Goal: Task Accomplishment & Management: Use online tool/utility

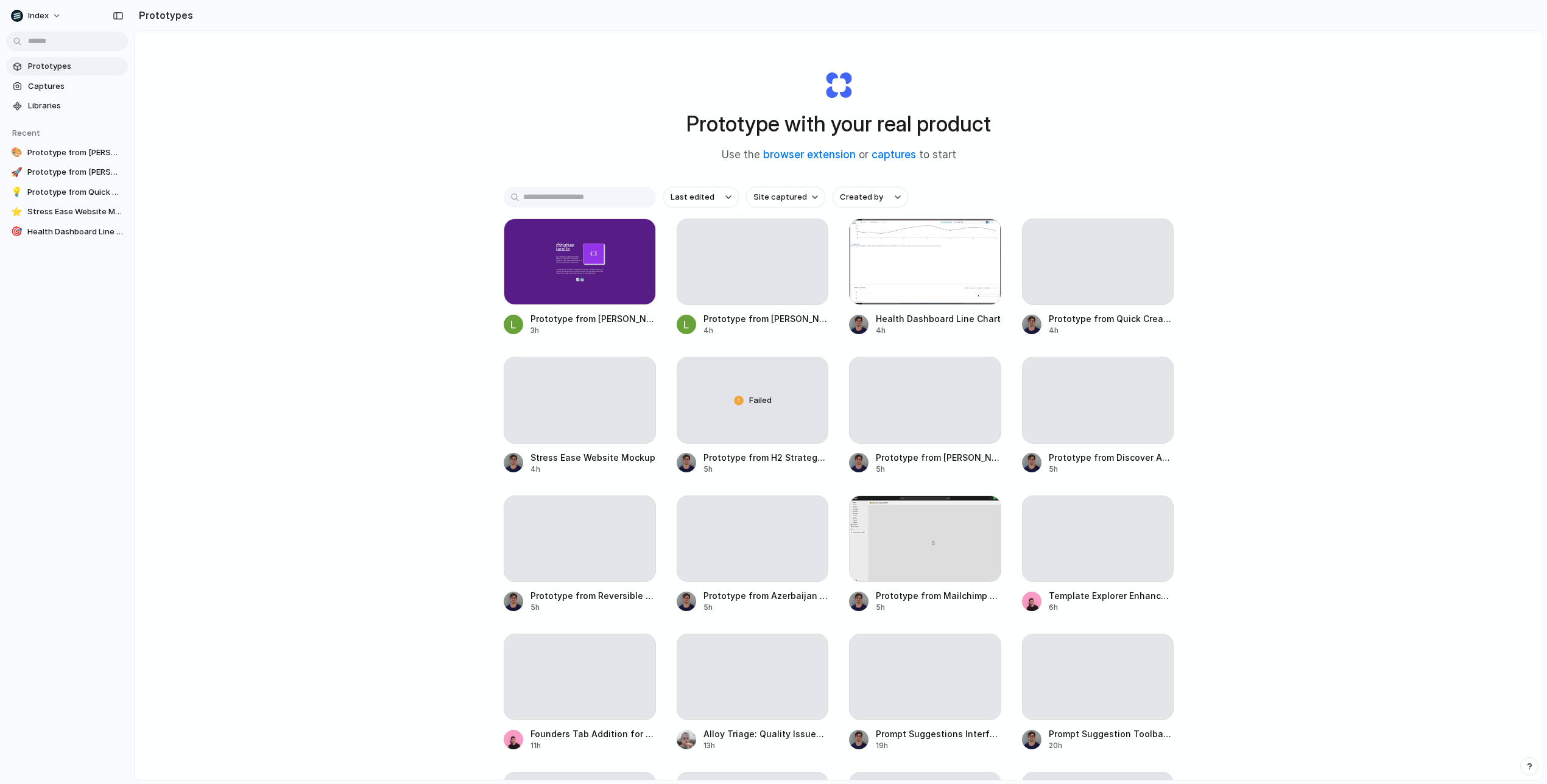
click at [348, 220] on div "Prototype with your real product Use the browser extension or captures to start…" at bounding box center [838, 438] width 1408 height 813
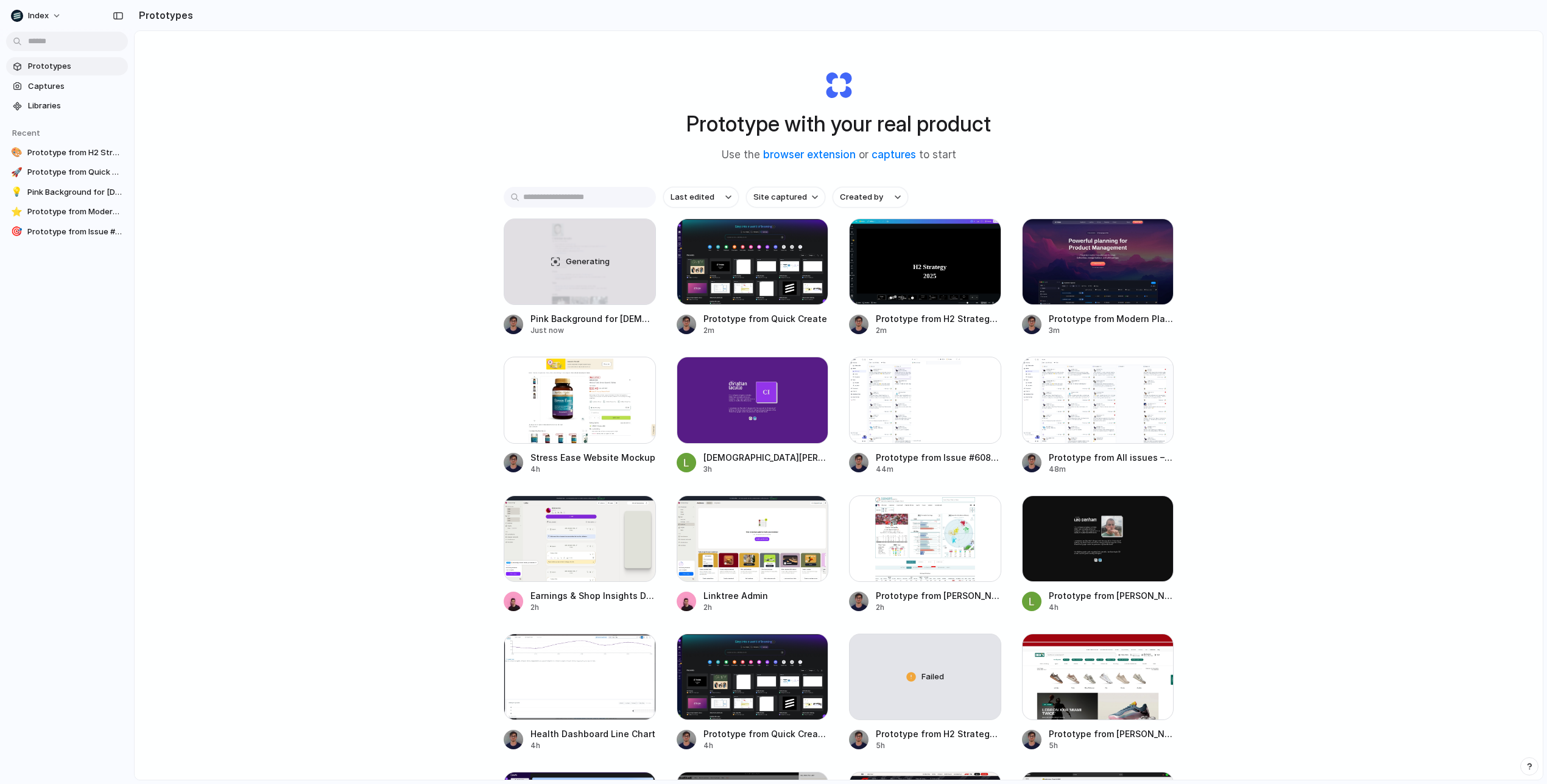
click at [585, 202] on input "text" at bounding box center [580, 197] width 153 height 21
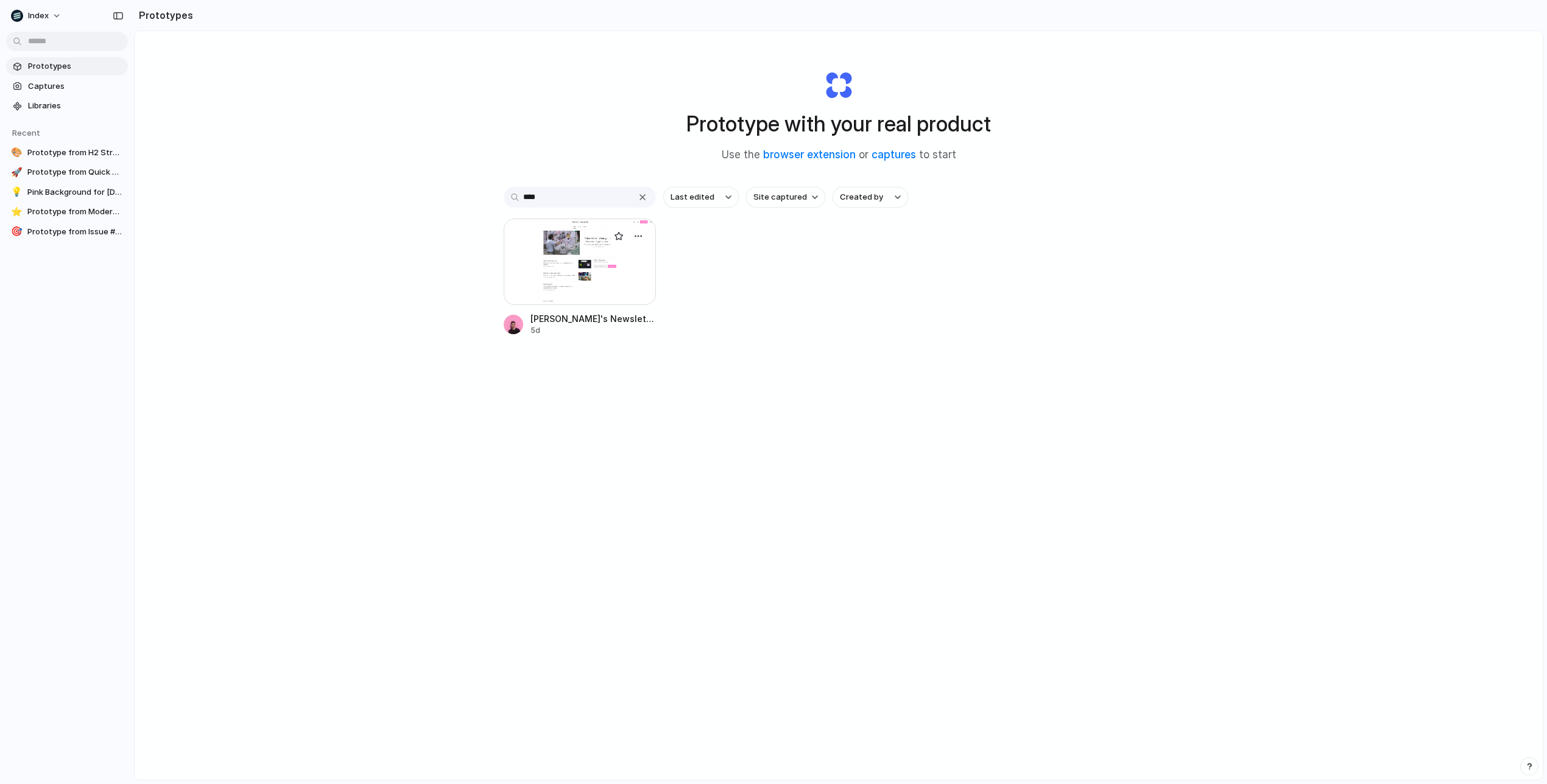
type input "****"
click at [586, 297] on div at bounding box center [580, 262] width 153 height 87
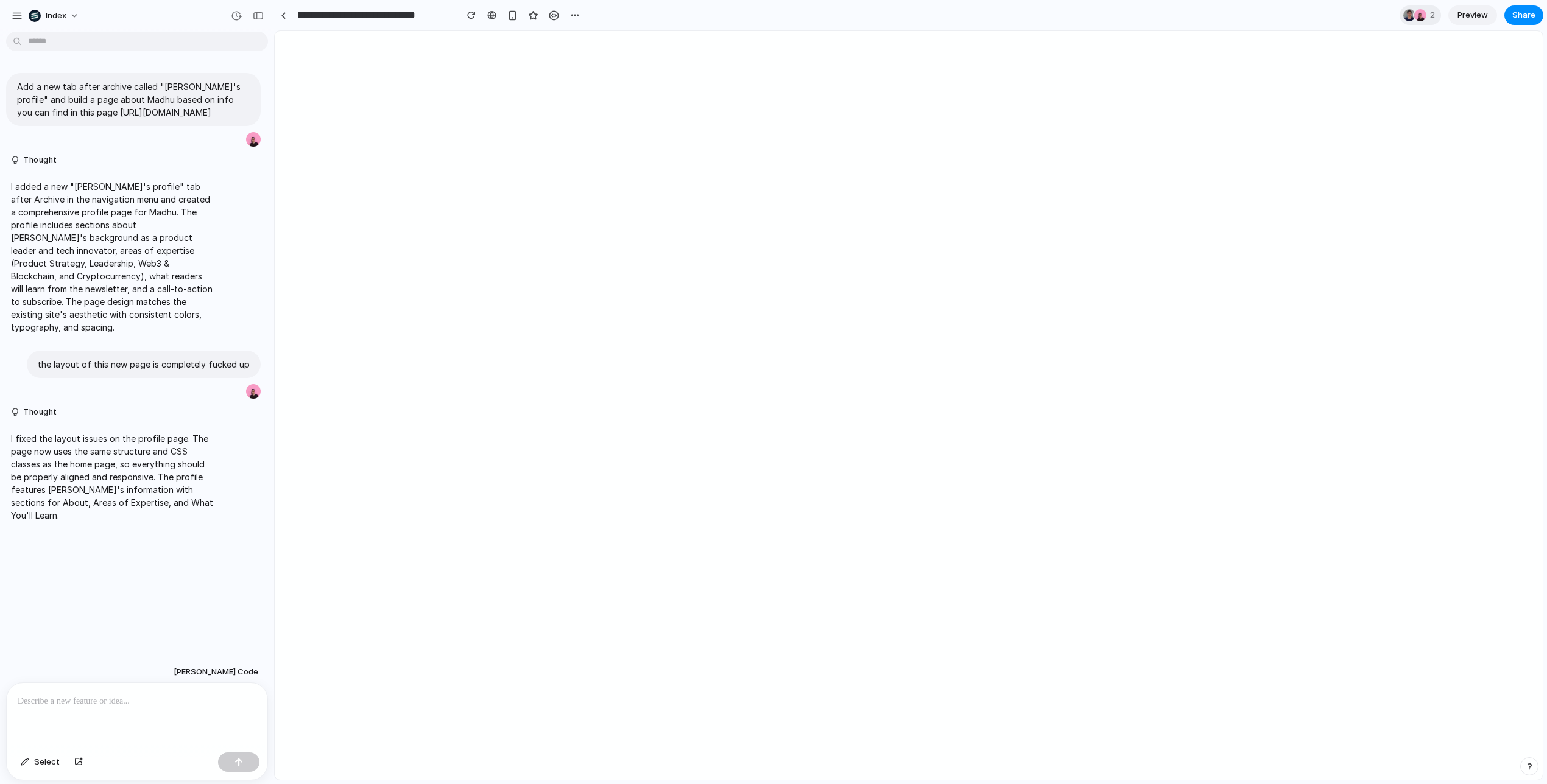
click at [125, 432] on p "I fixed the layout issues on the profile page. The page now uses the same struc…" at bounding box center [112, 477] width 203 height 89
drag, startPoint x: 125, startPoint y: 424, endPoint x: 159, endPoint y: 490, distance: 74.2
click at [159, 490] on p "I fixed the layout issues on the profile page. The page now uses the same struc…" at bounding box center [112, 477] width 203 height 89
click at [237, 13] on div "button" at bounding box center [236, 16] width 11 height 11
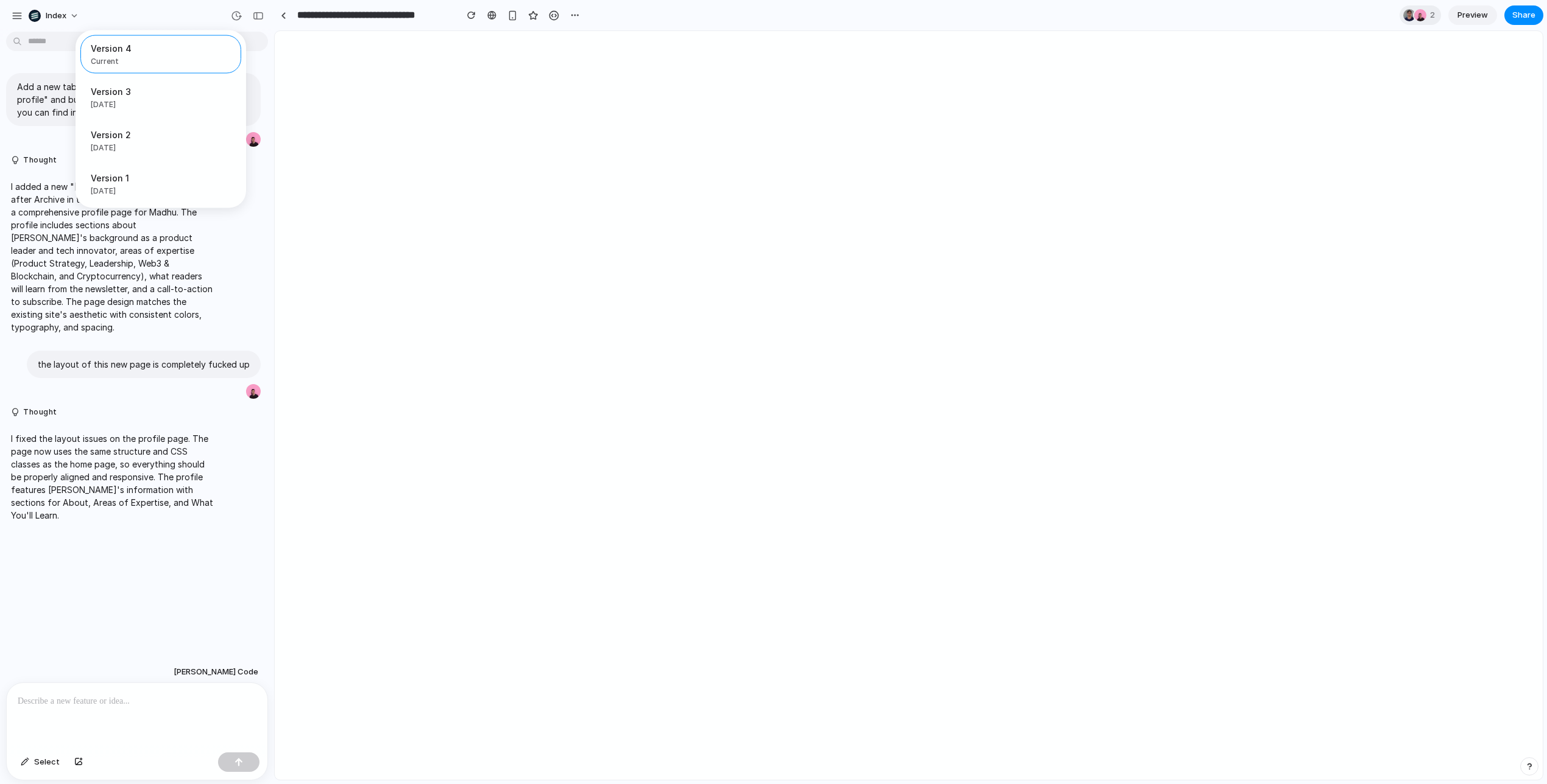
click at [419, 162] on div "Version 4 Current Version 3 5d ago Restore Version 2 5d ago Restore Version 1 5…" at bounding box center [774, 392] width 1547 height 784
click at [559, 18] on button "button" at bounding box center [554, 15] width 18 height 18
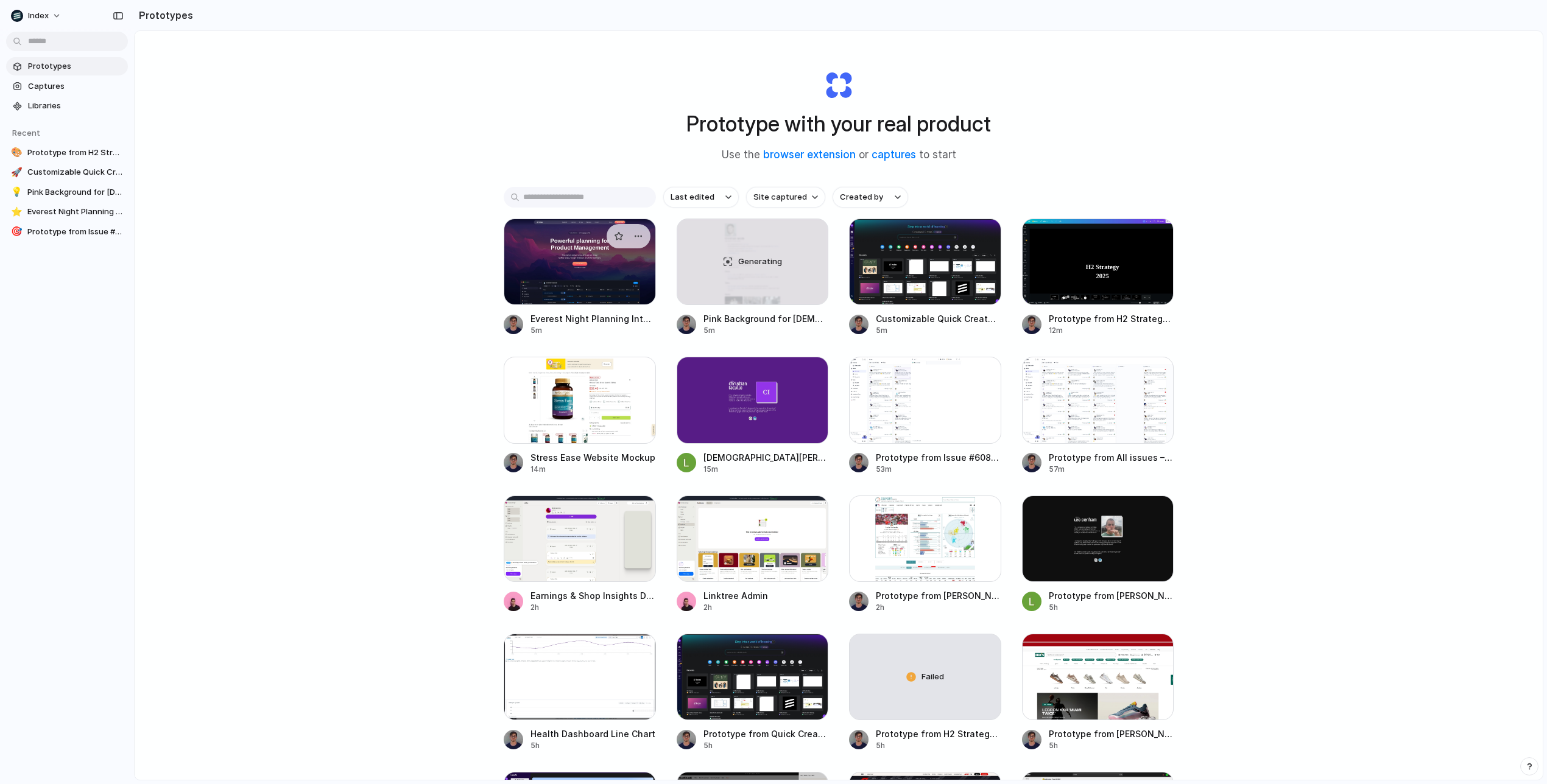
click at [538, 252] on div at bounding box center [580, 262] width 153 height 87
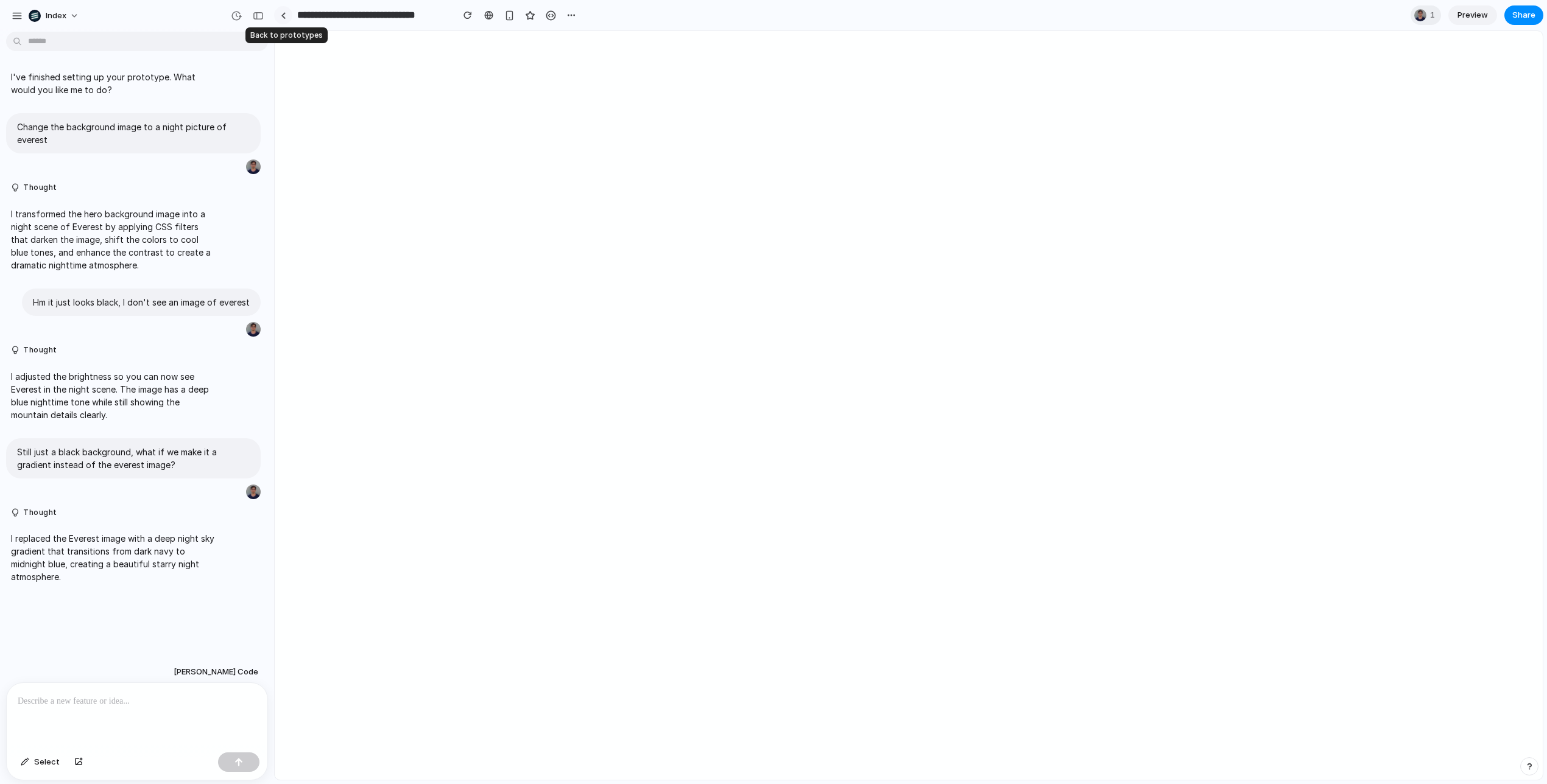
click at [288, 17] on link at bounding box center [282, 15] width 18 height 18
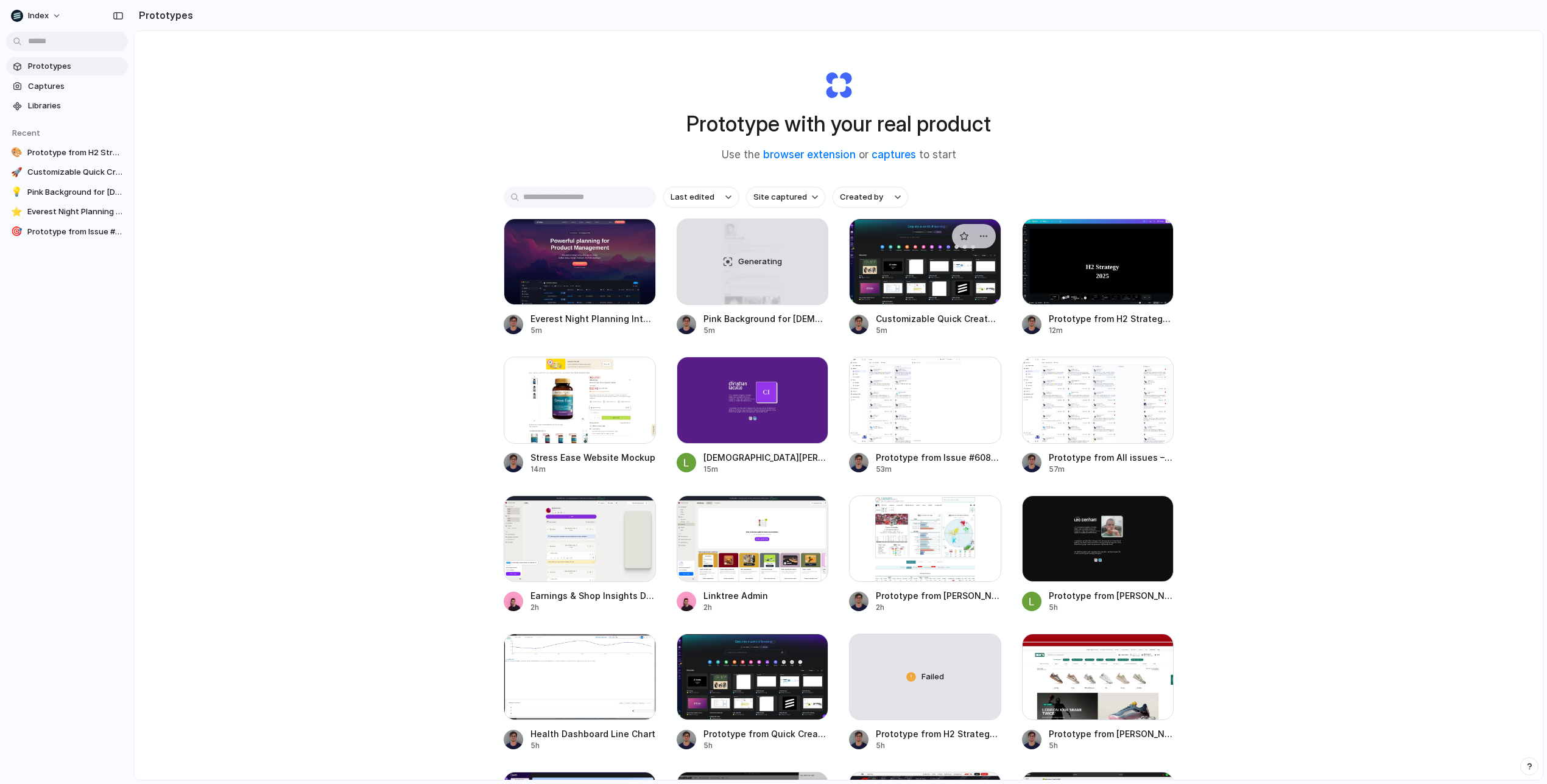
click at [943, 288] on div at bounding box center [925, 262] width 153 height 87
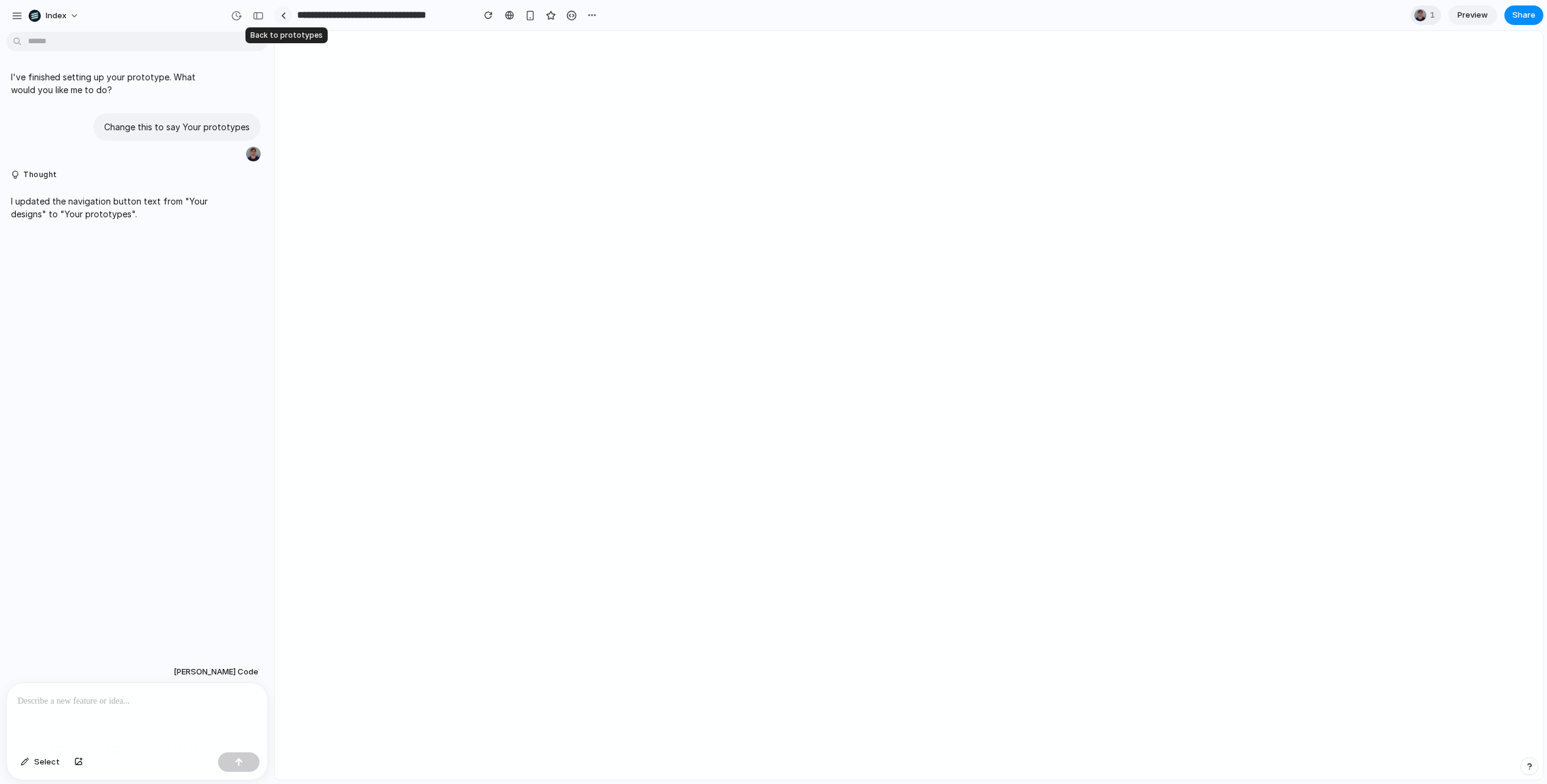
click at [280, 13] on div at bounding box center [283, 15] width 5 height 7
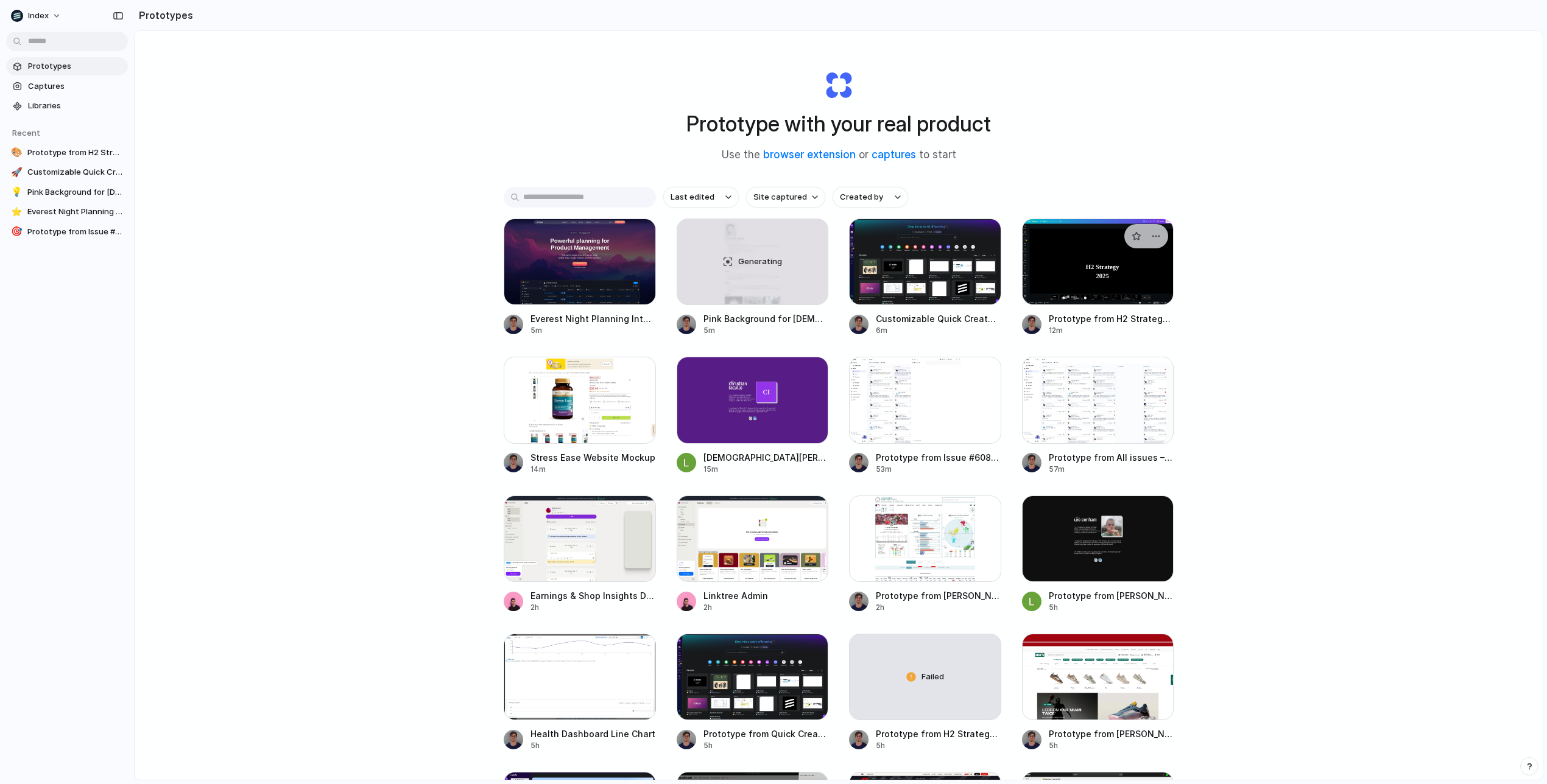
click at [1097, 282] on div at bounding box center [1098, 262] width 153 height 87
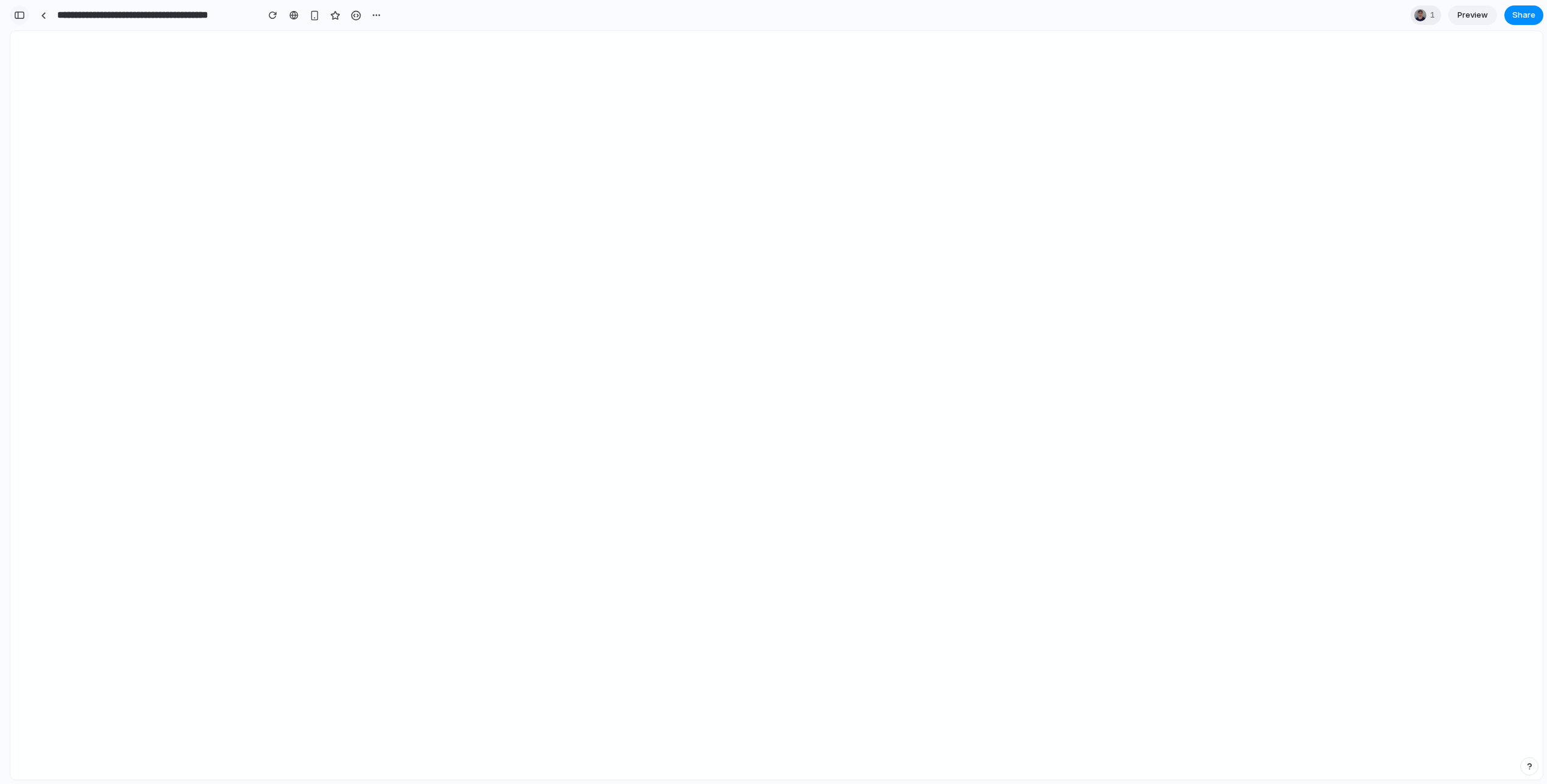
click at [13, 14] on button "button" at bounding box center [19, 15] width 19 height 19
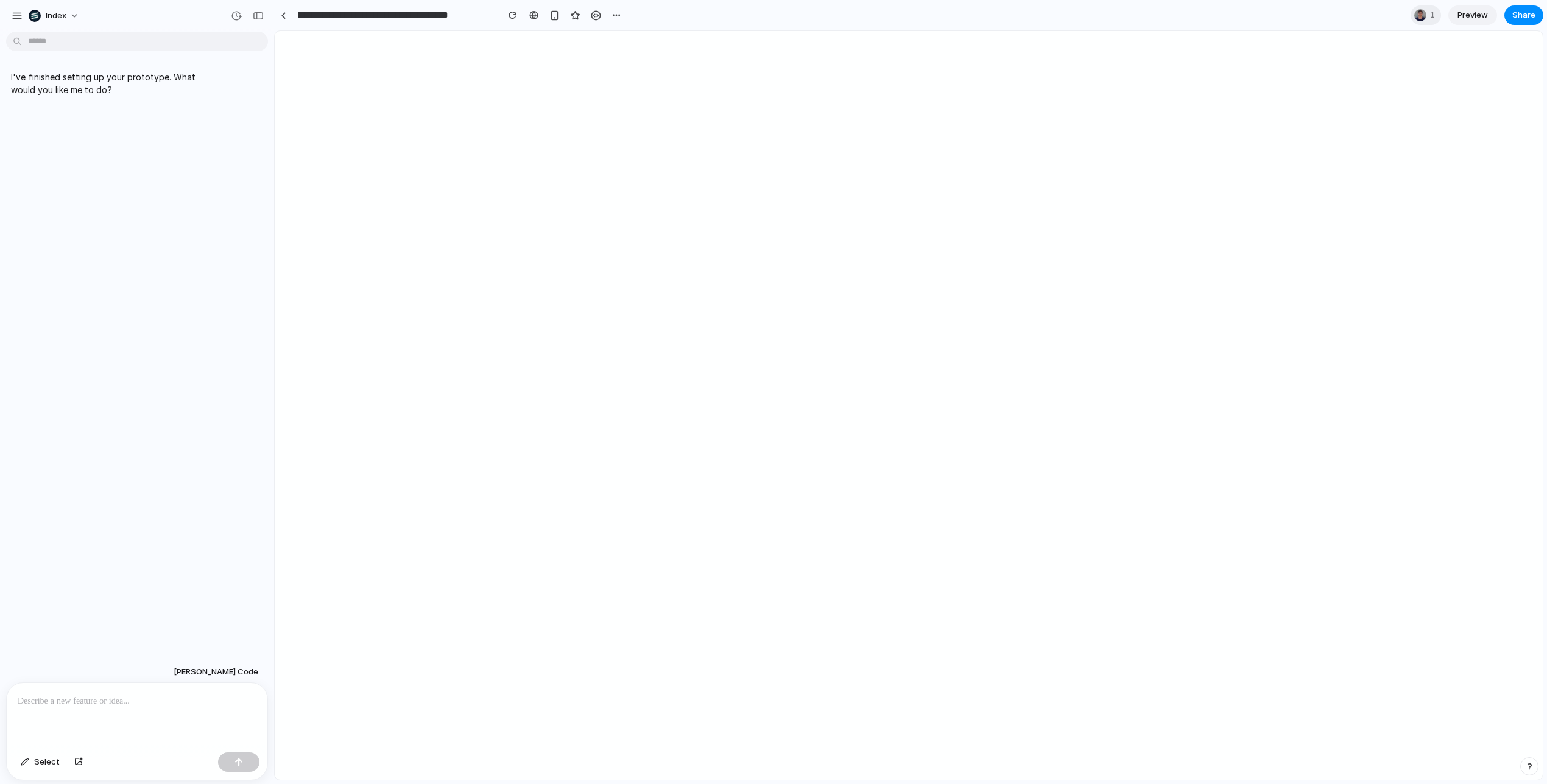
click at [124, 121] on div "I've finished setting up your prototype. What would you like me to do?" at bounding box center [133, 349] width 266 height 625
click at [282, 19] on link at bounding box center [282, 15] width 18 height 18
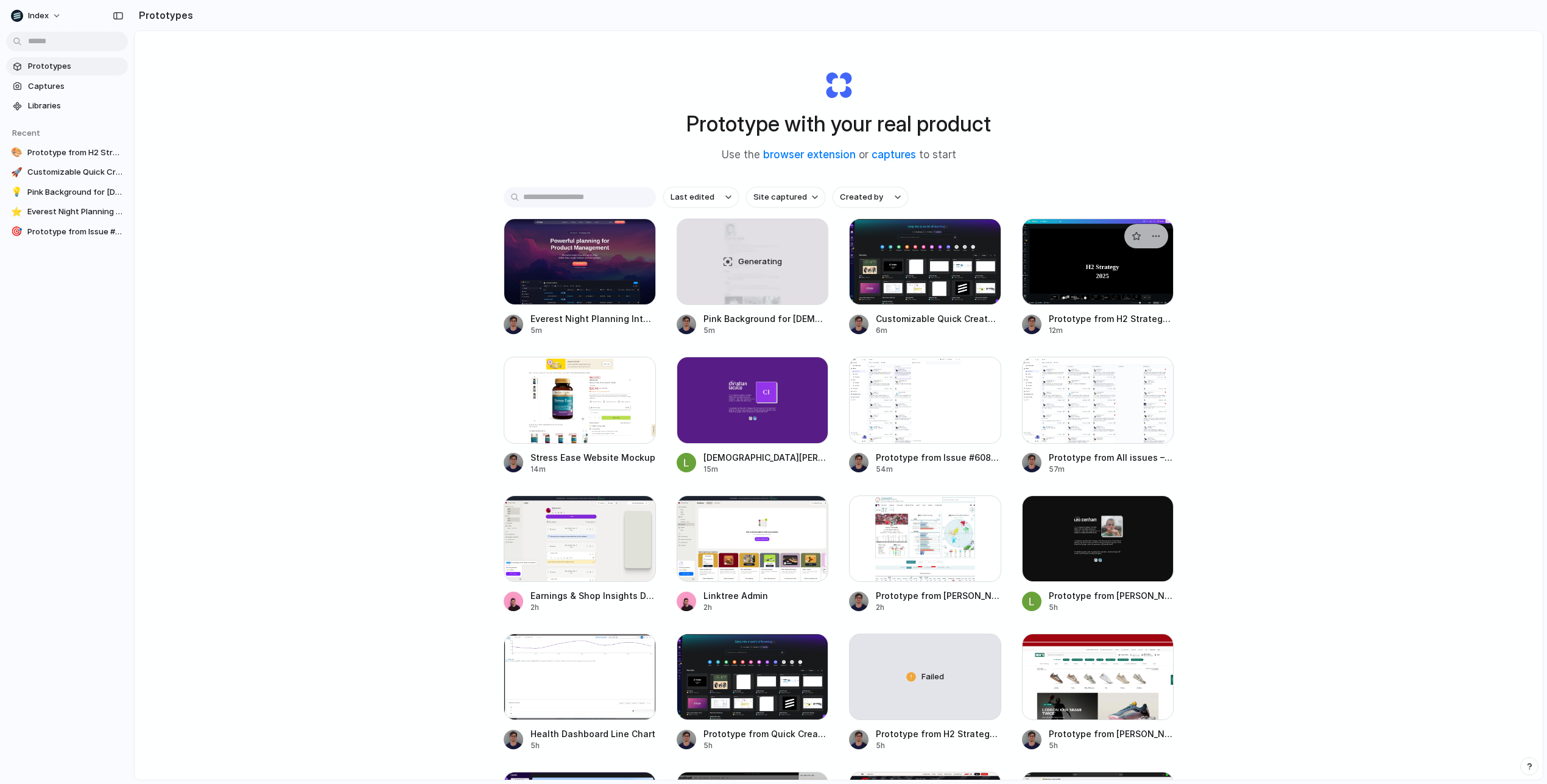
click at [1064, 283] on div at bounding box center [1098, 262] width 153 height 87
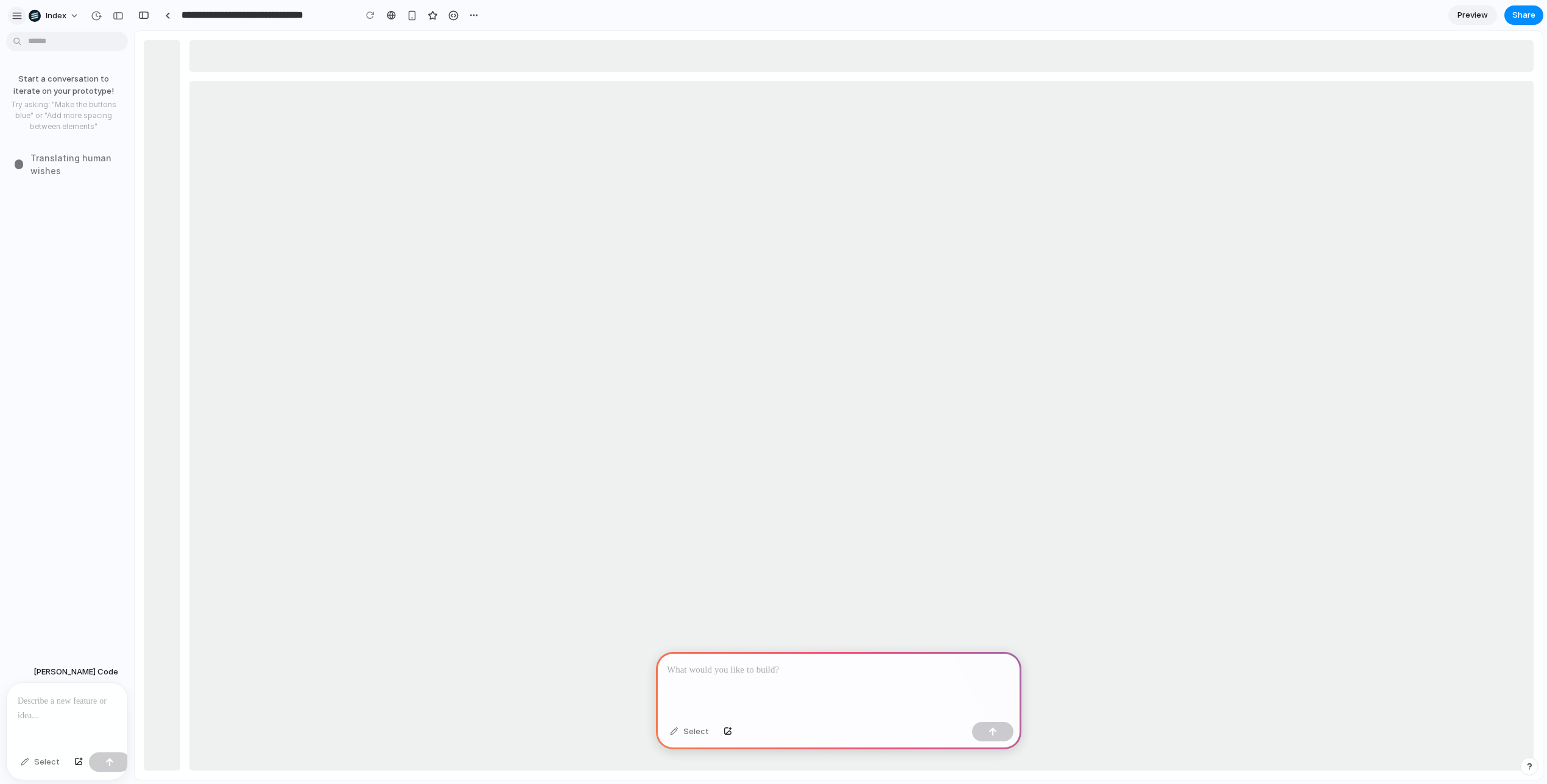
click at [21, 13] on div "button" at bounding box center [17, 16] width 11 height 11
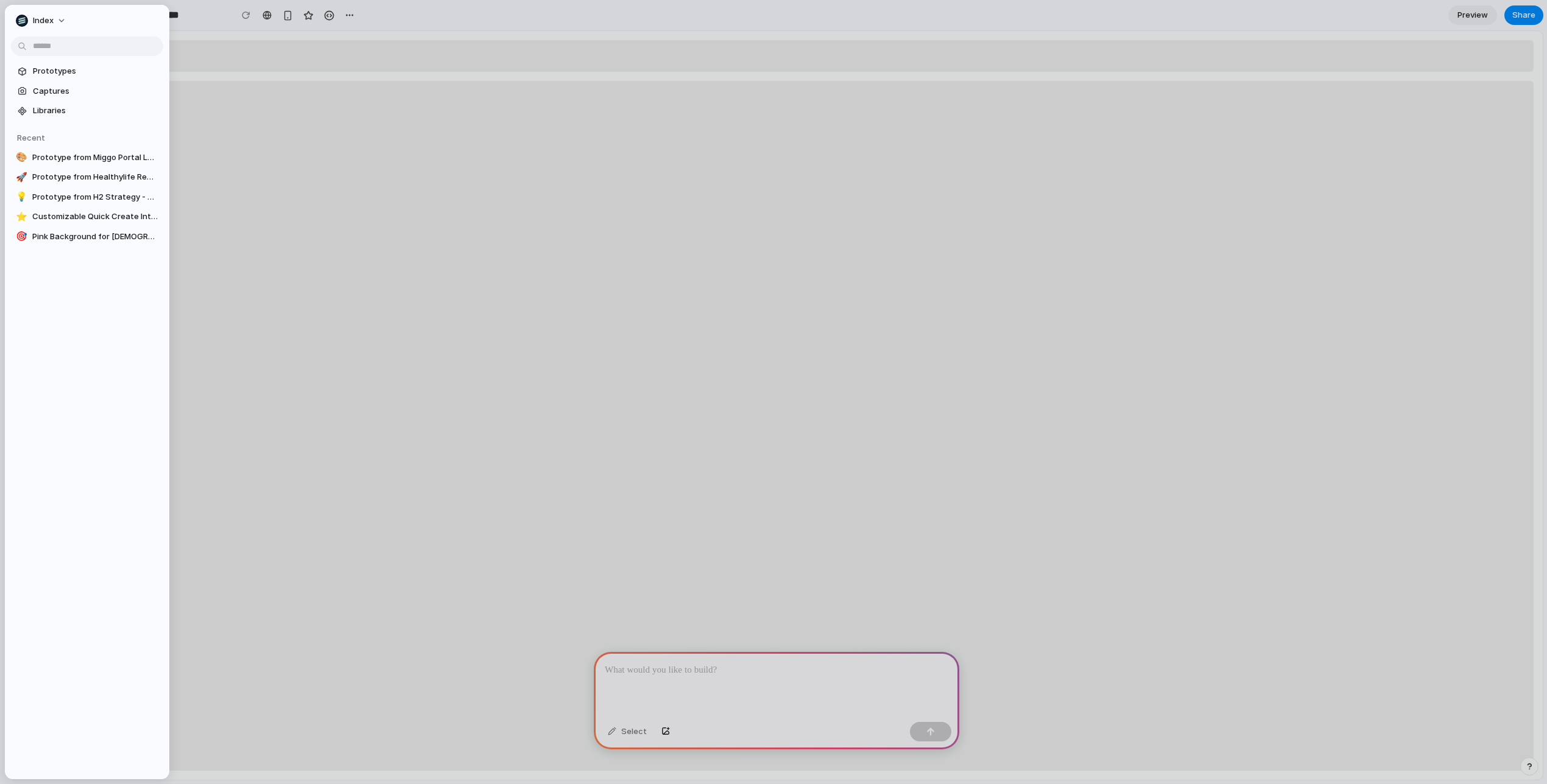
click at [324, 58] on div at bounding box center [774, 392] width 1547 height 784
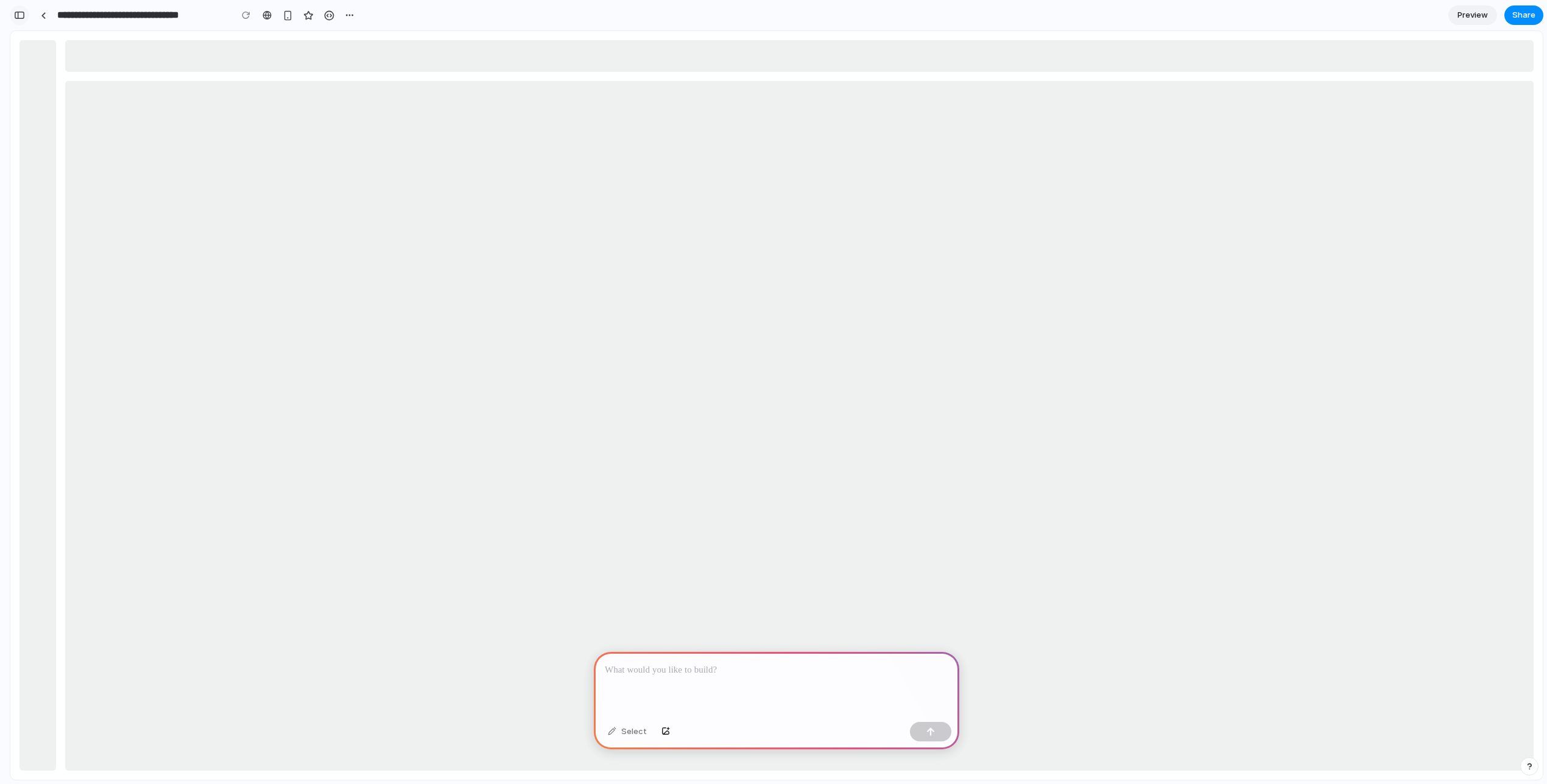
click at [24, 15] on div "button" at bounding box center [19, 15] width 11 height 9
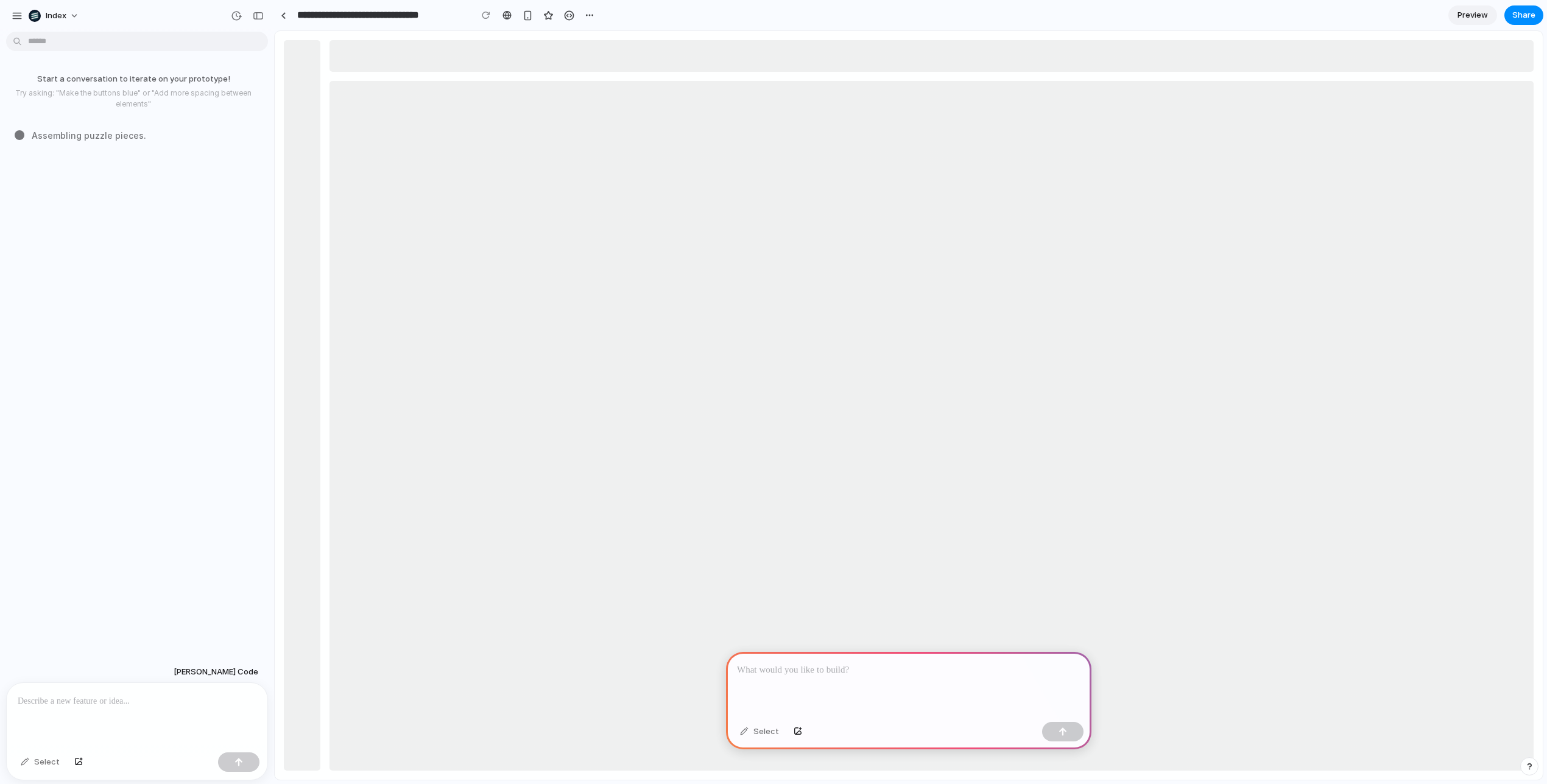
click at [1133, 194] on div at bounding box center [931, 426] width 1204 height 690
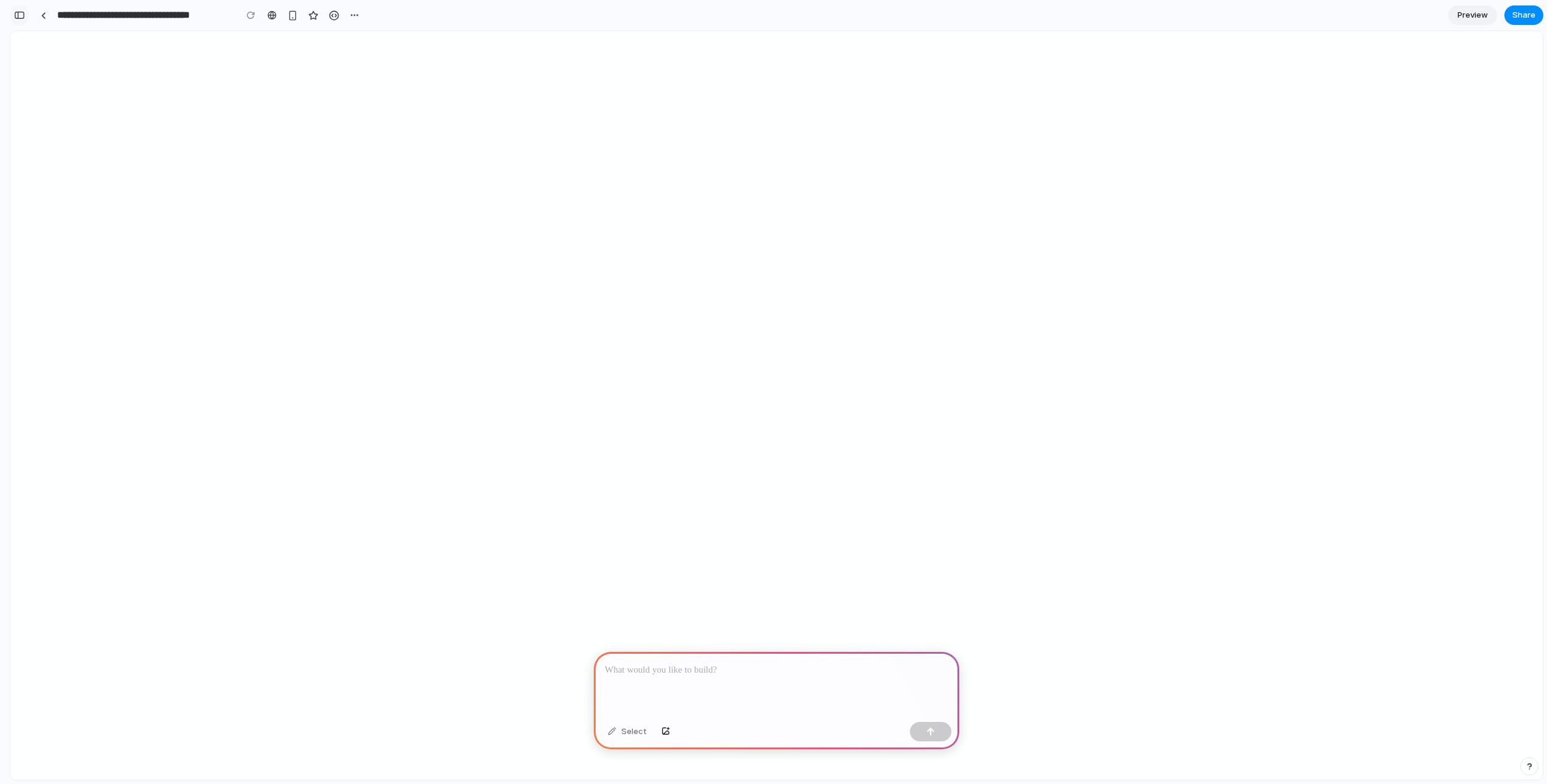
click at [24, 15] on div "button" at bounding box center [19, 15] width 11 height 9
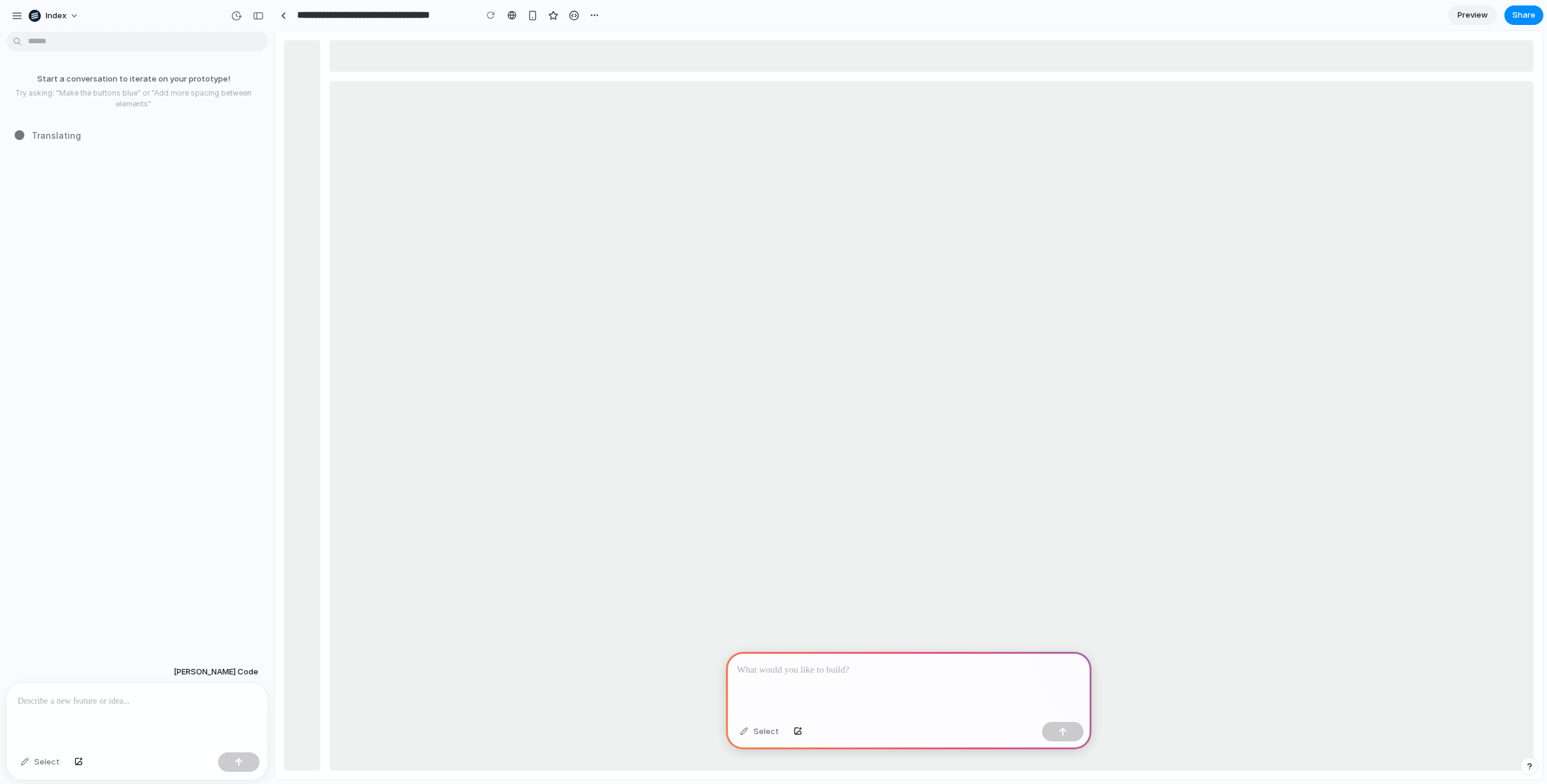
click at [1091, 234] on div at bounding box center [931, 426] width 1204 height 690
